Goal: Information Seeking & Learning: Learn about a topic

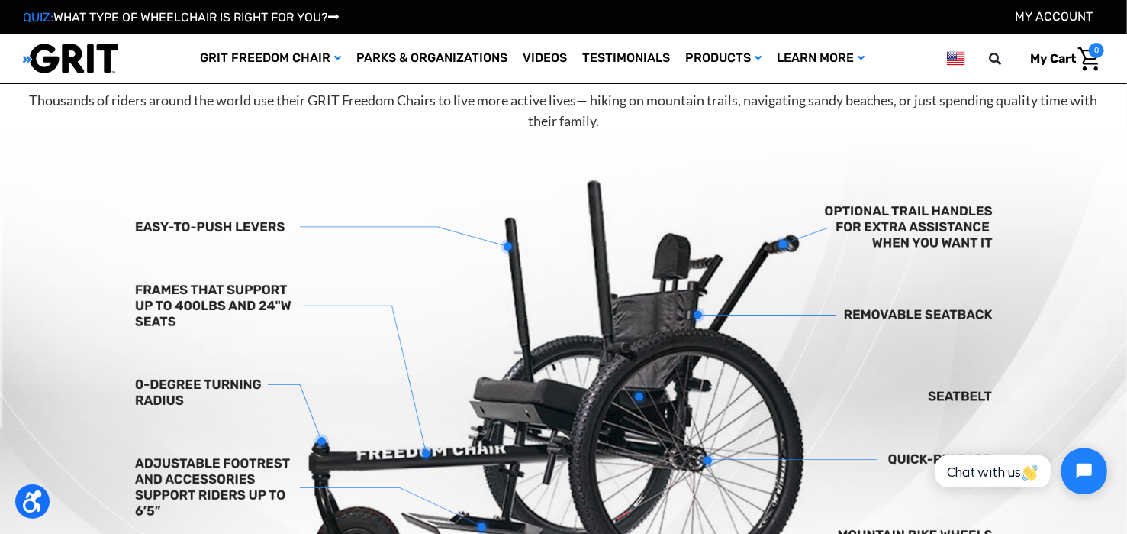
scroll to position [466, 0]
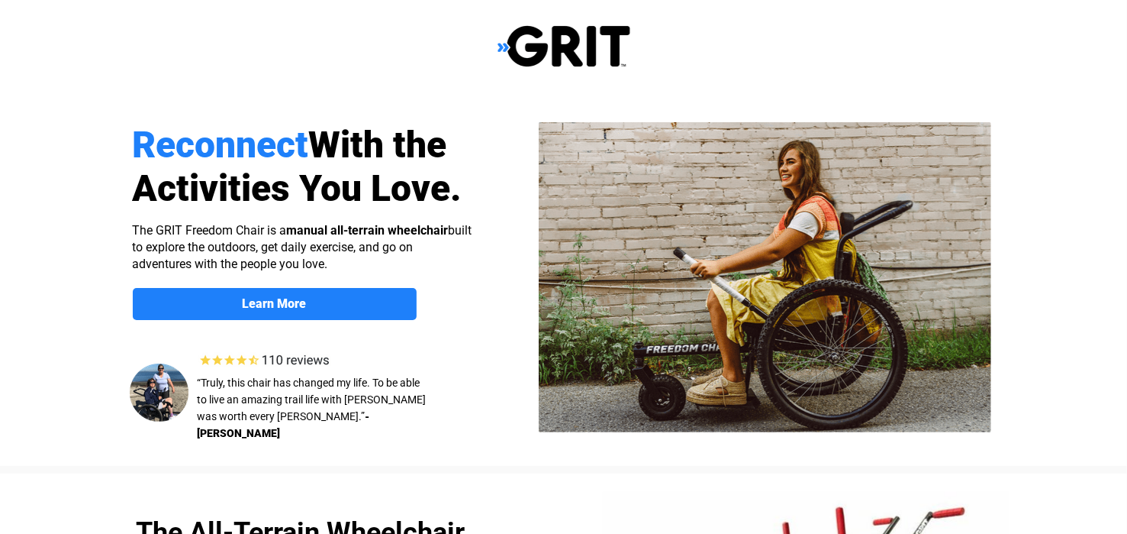
select select "US"
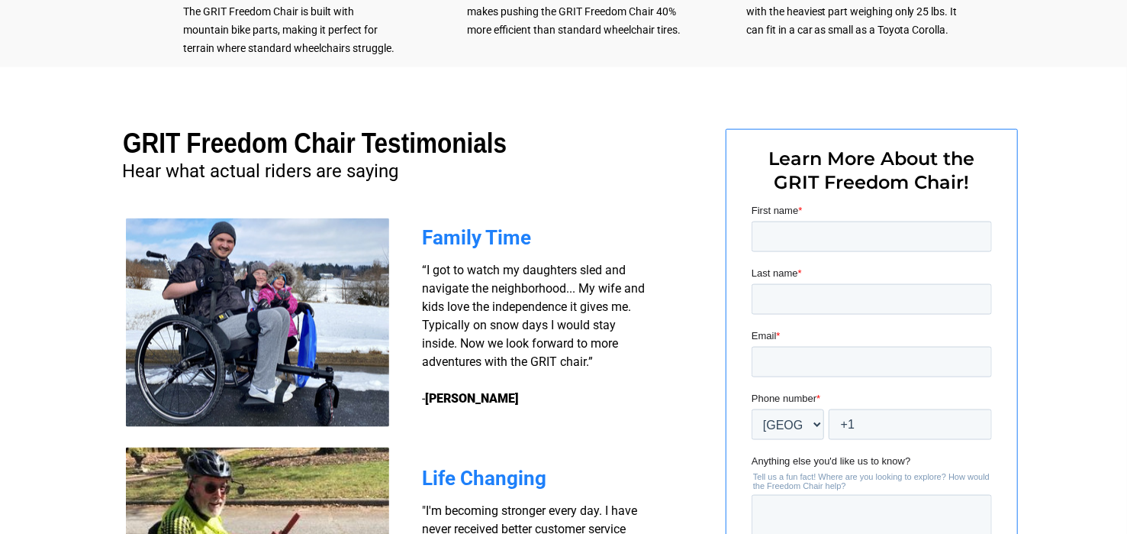
scroll to position [1472, 0]
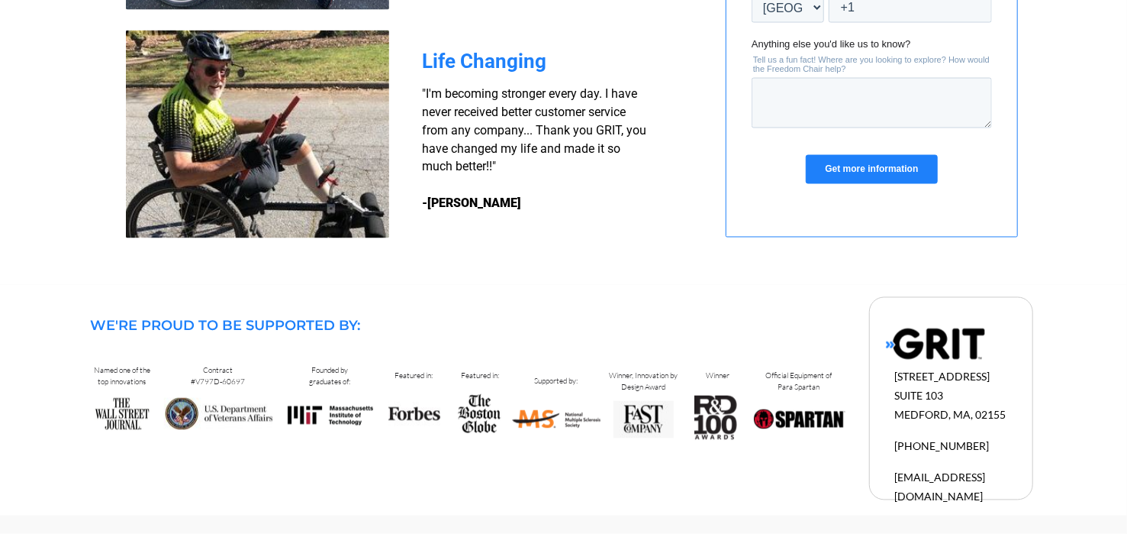
click at [207, 137] on img at bounding box center [257, 135] width 263 height 208
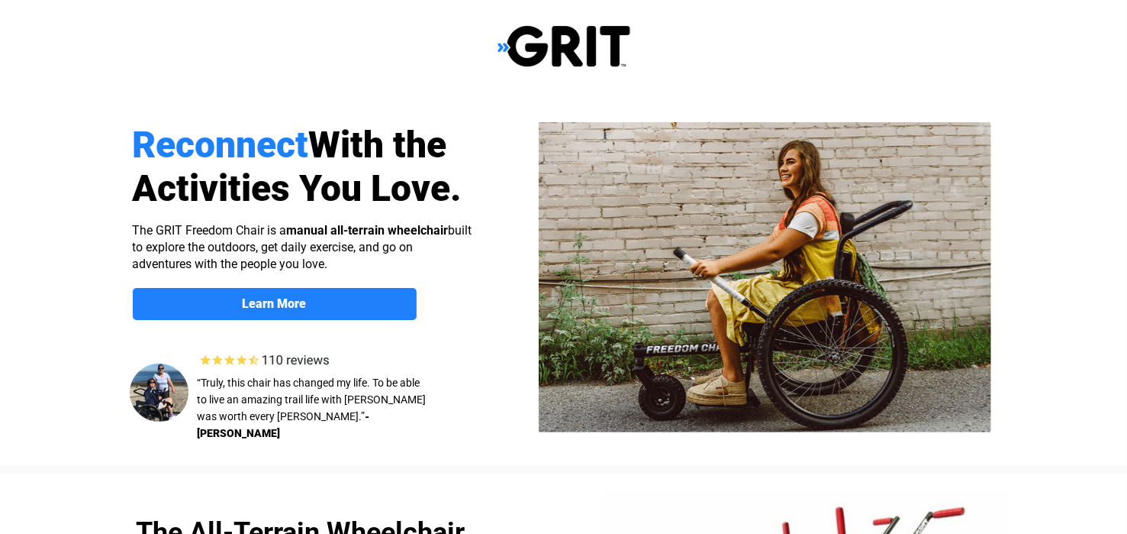
select select "US"
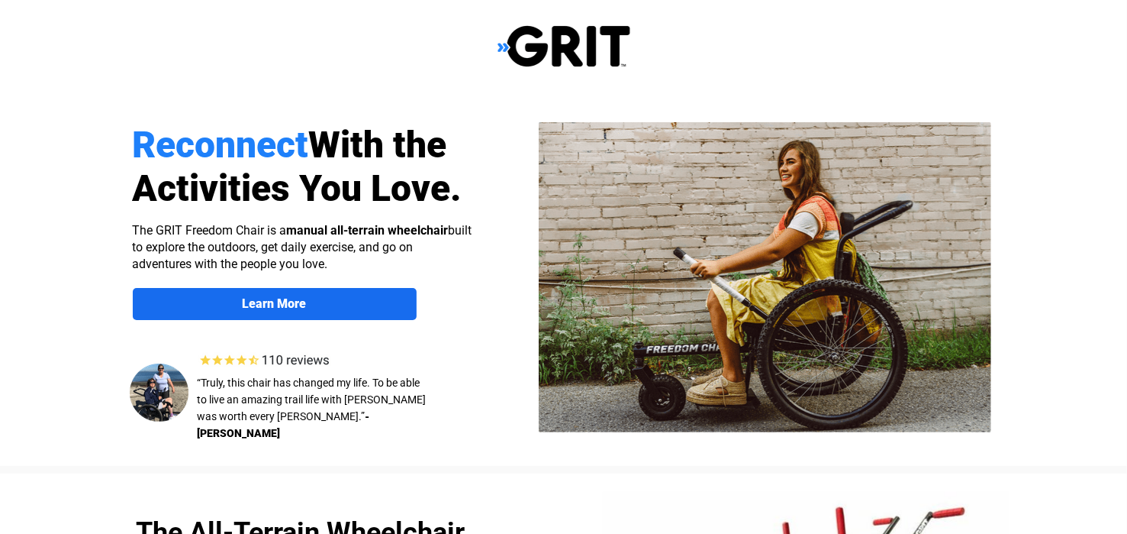
click at [244, 305] on strong "Learn More" at bounding box center [275, 303] width 64 height 15
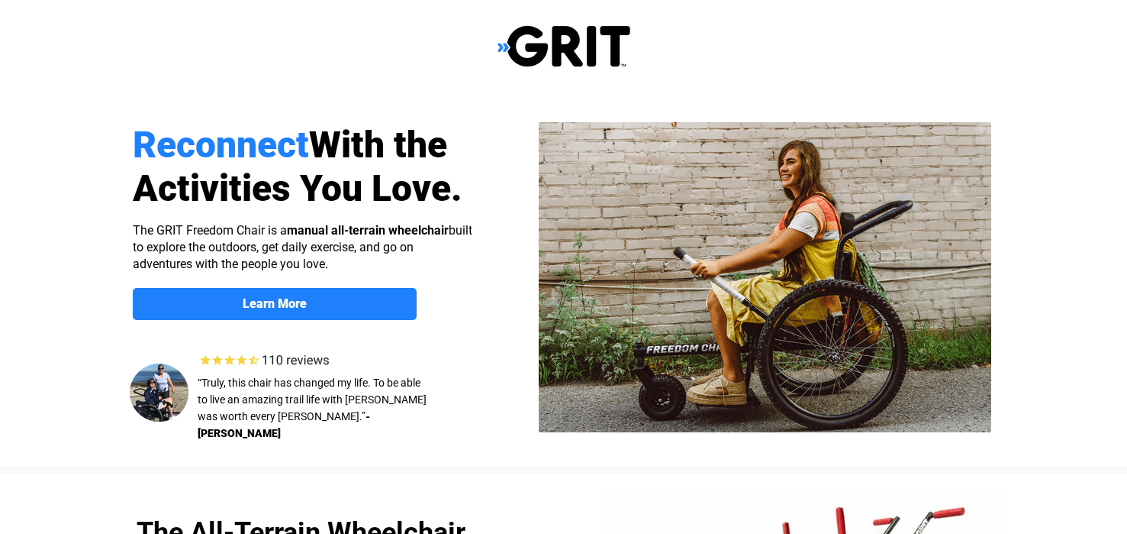
scroll to position [1183, 0]
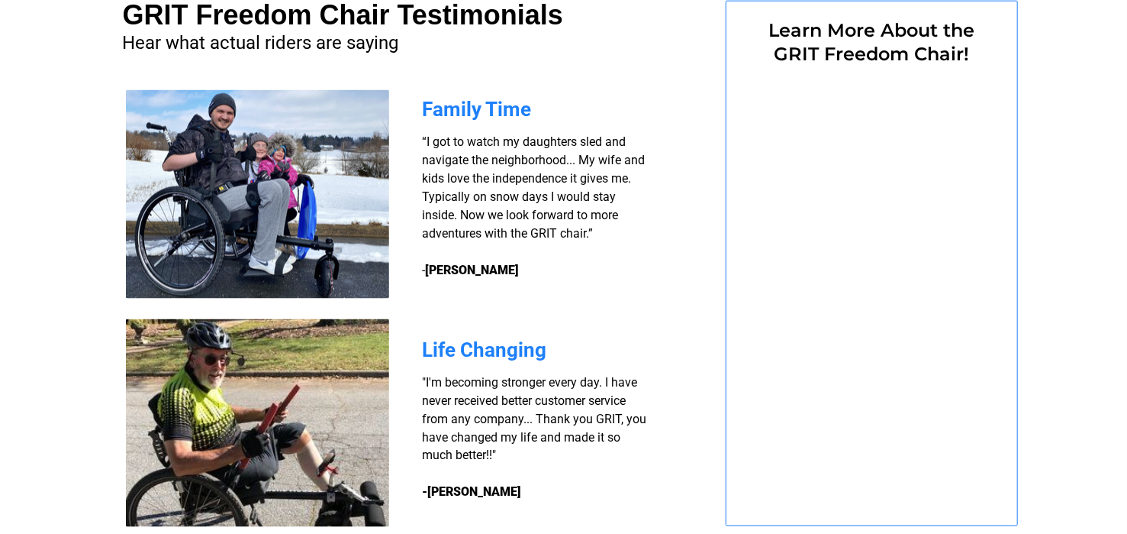
select select "US"
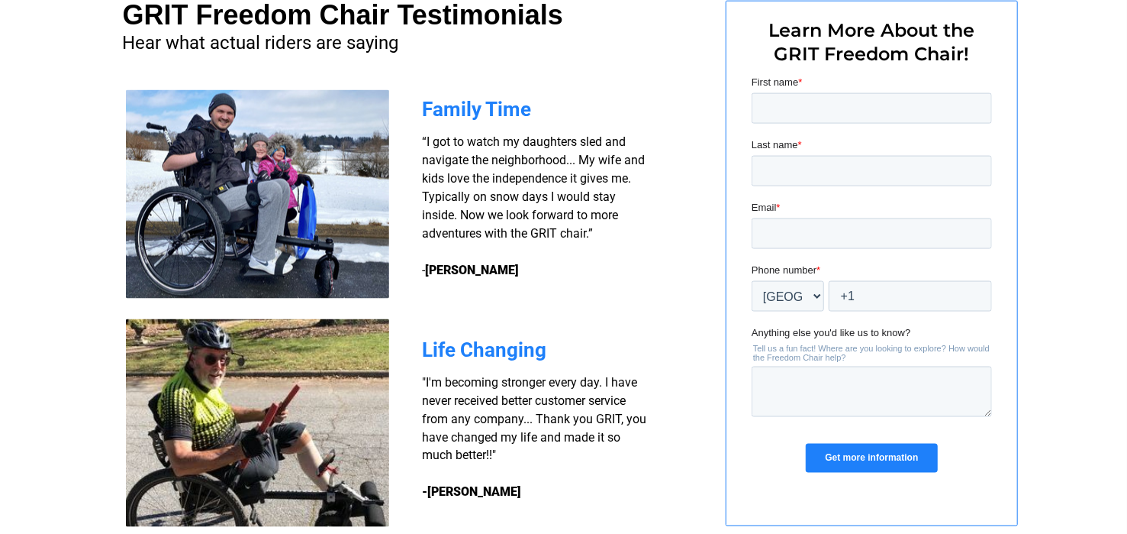
scroll to position [0, 0]
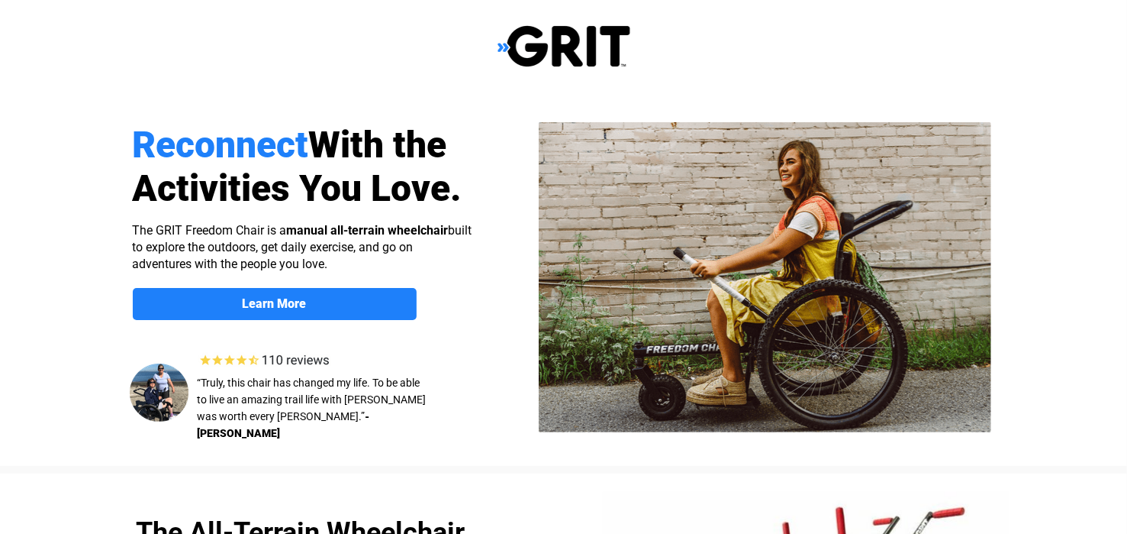
select select "US"
